Goal: Task Accomplishment & Management: Use online tool/utility

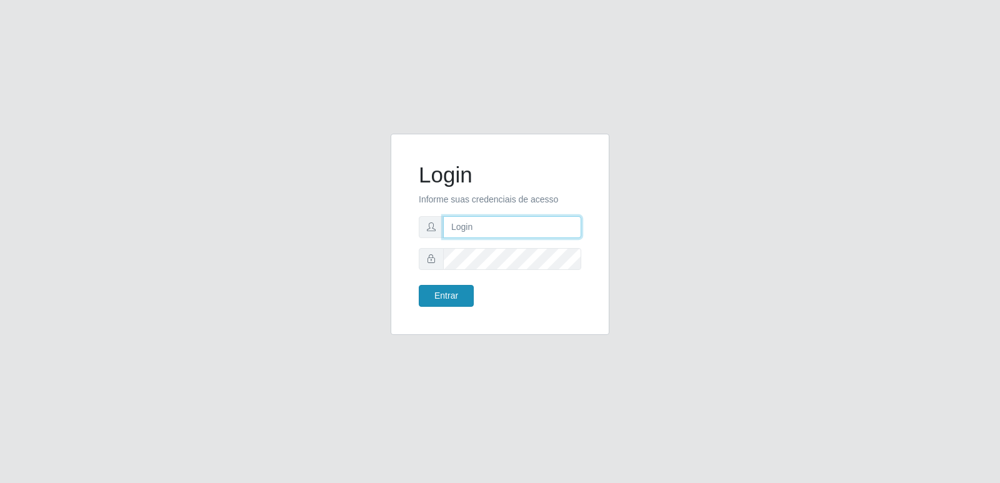
type input "[PERSON_NAME][EMAIL_ADDRESS][DOMAIN_NAME]"
click at [449, 294] on button "Entrar" at bounding box center [446, 296] width 55 height 22
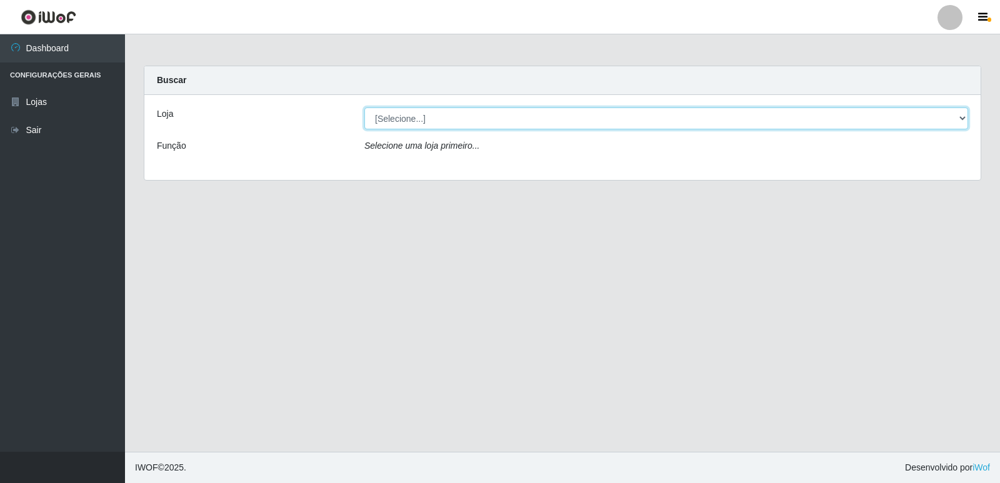
click at [428, 114] on select "[Selecione...] Hiper Queiroz - [GEOGRAPHIC_DATA] [GEOGRAPHIC_DATA] [GEOGRAPHIC_…" at bounding box center [666, 119] width 604 height 22
select select "516"
click at [364, 108] on select "[Selecione...] Hiper Queiroz - [GEOGRAPHIC_DATA] [GEOGRAPHIC_DATA] [GEOGRAPHIC_…" at bounding box center [666, 119] width 604 height 22
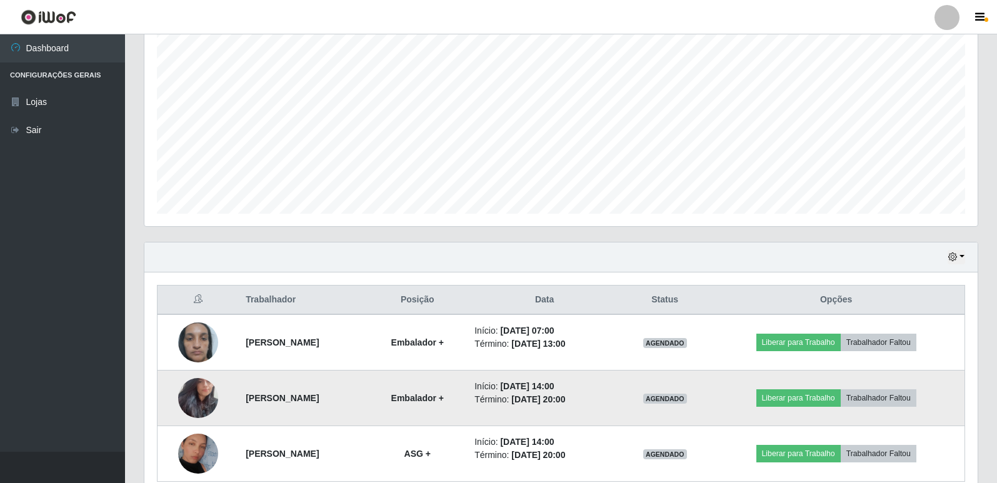
scroll to position [291, 0]
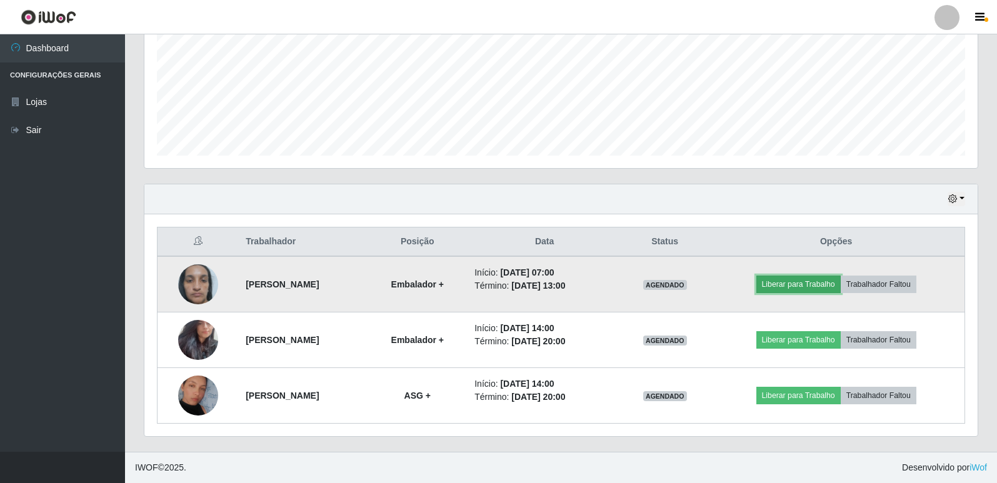
click at [808, 289] on button "Liberar para Trabalho" at bounding box center [798, 285] width 84 height 18
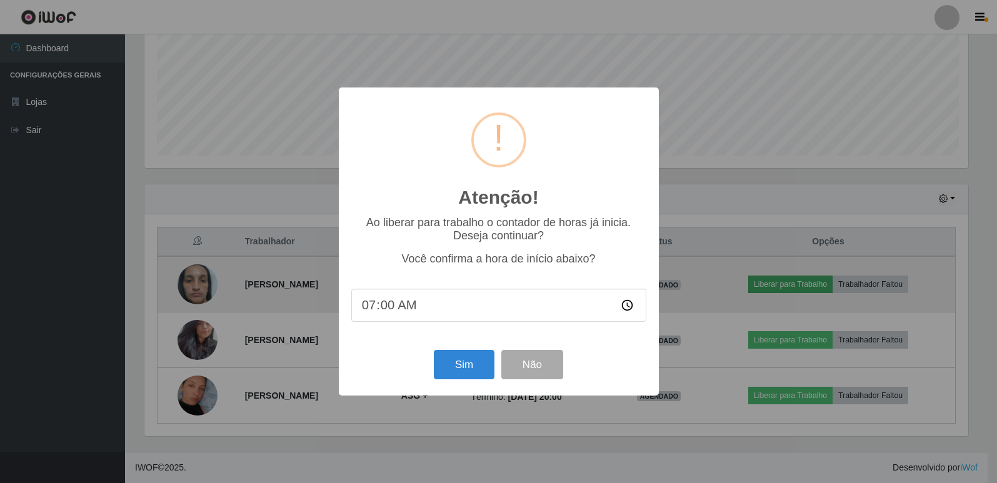
scroll to position [259, 827]
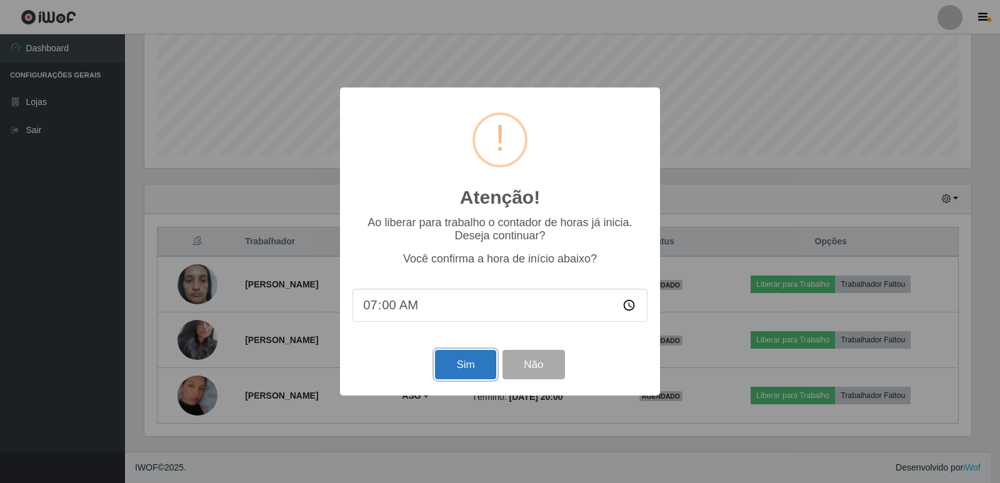
click at [469, 366] on button "Sim" at bounding box center [465, 364] width 61 height 29
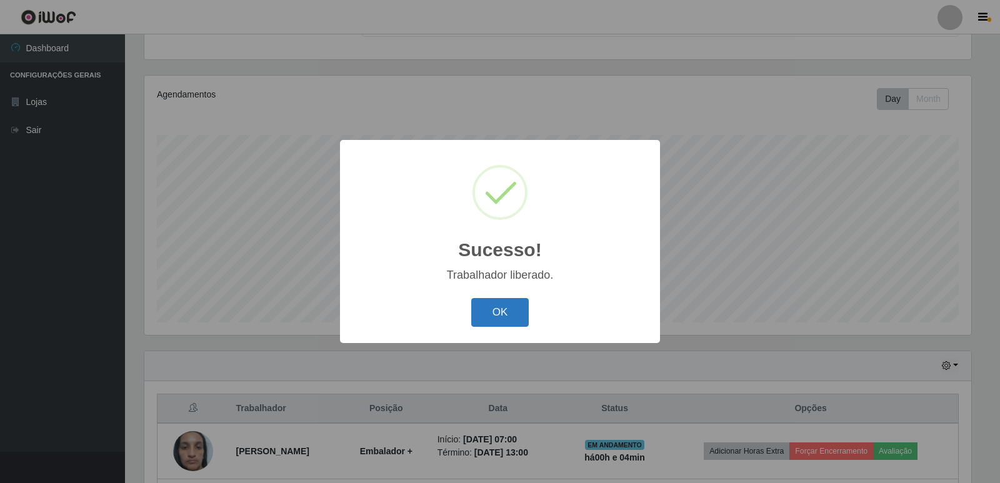
click at [521, 306] on button "OK" at bounding box center [500, 312] width 58 height 29
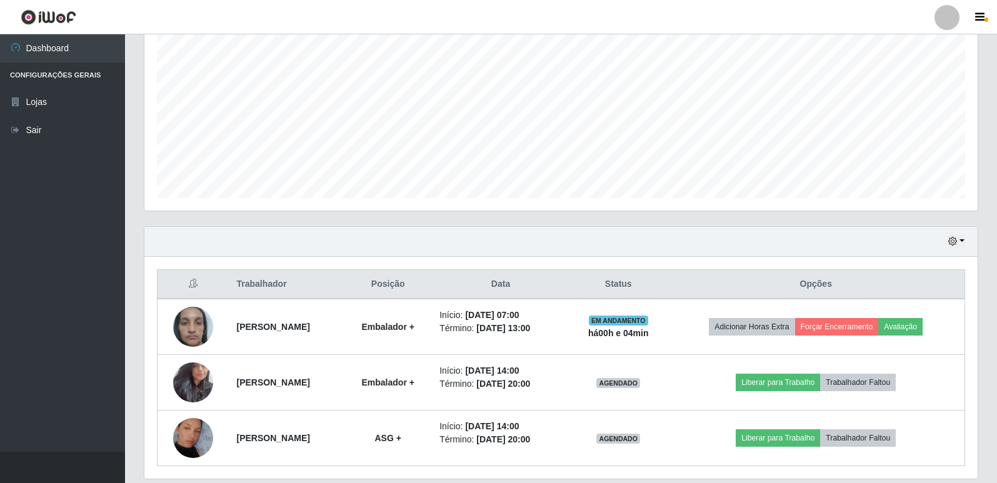
scroll to position [249, 0]
